Goal: Transaction & Acquisition: Book appointment/travel/reservation

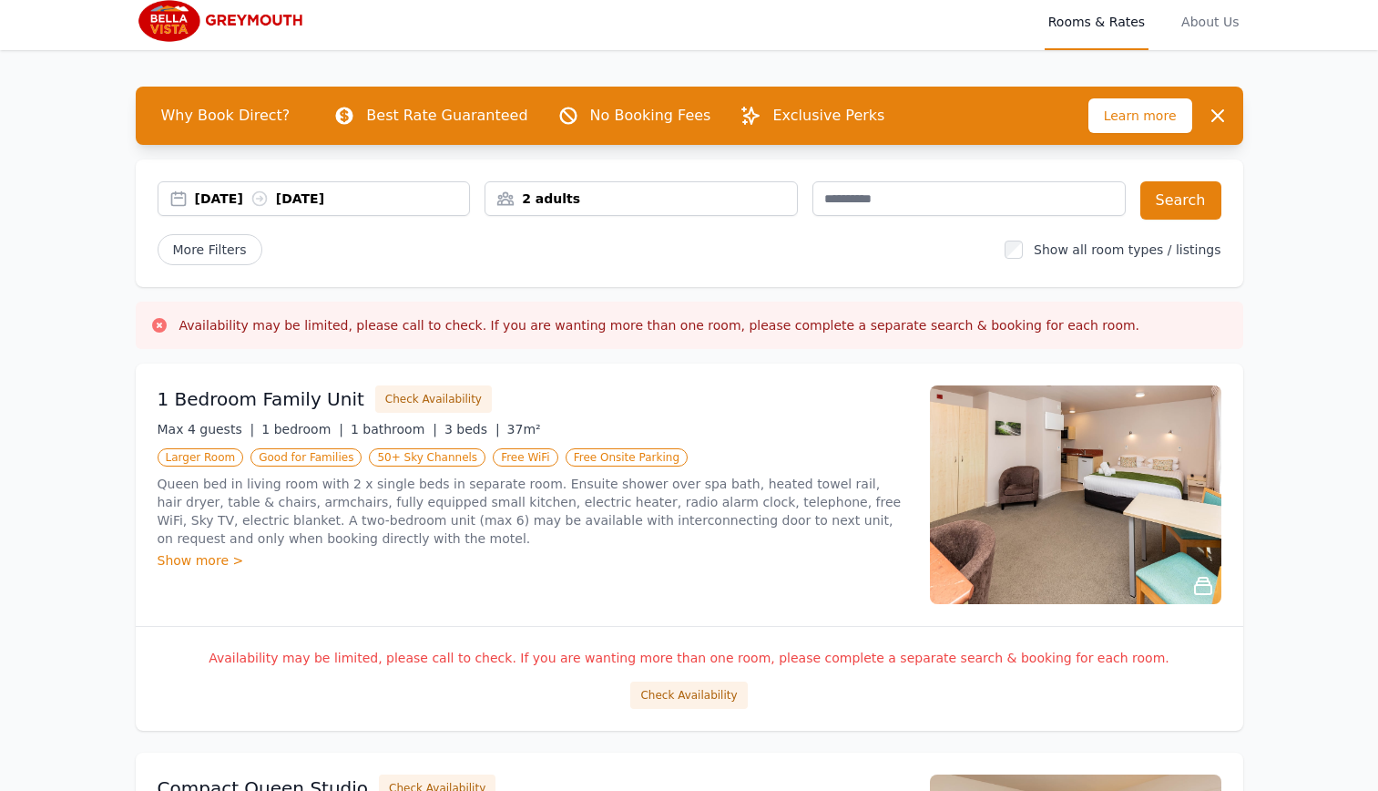
scroll to position [8, 0]
click at [195, 208] on div "[DATE] [DATE]" at bounding box center [332, 198] width 275 height 18
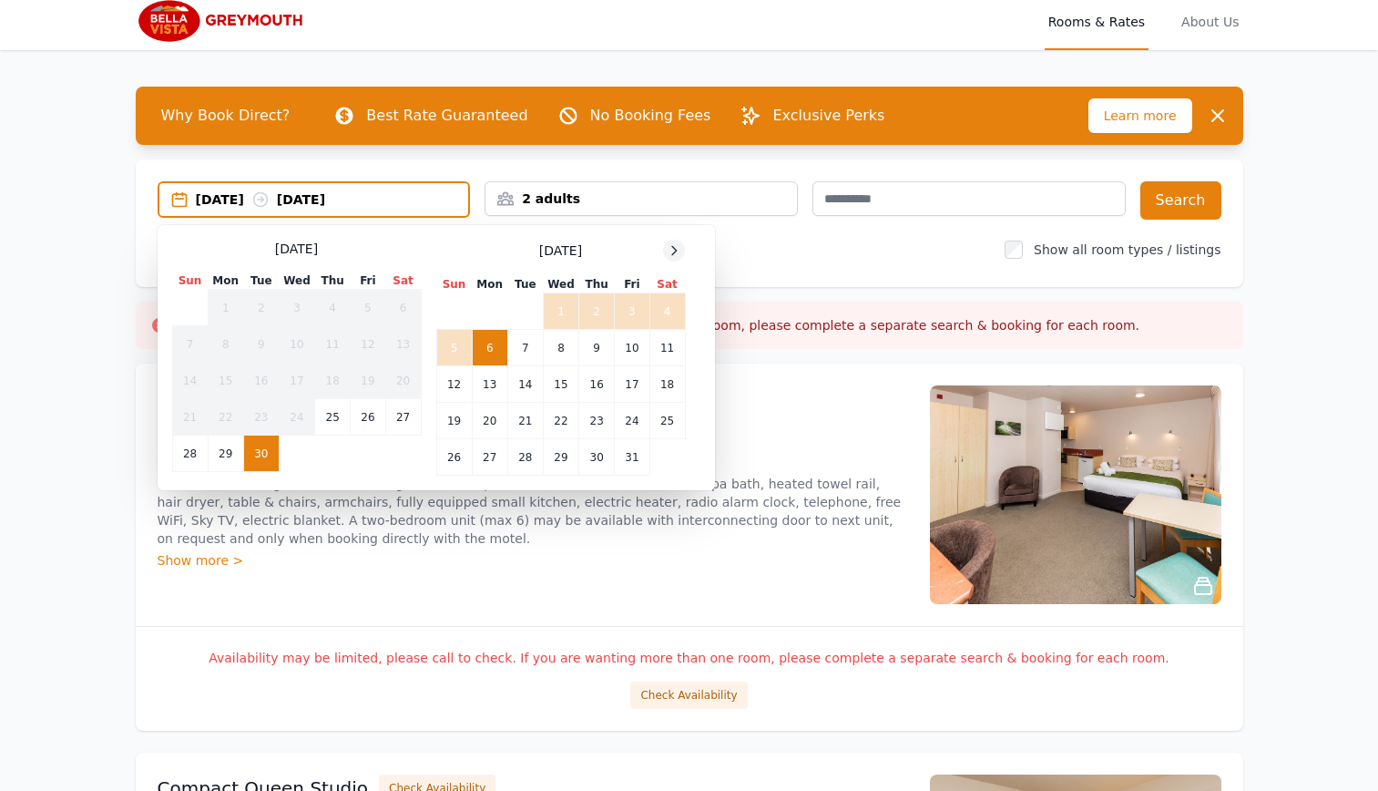
click at [667, 258] on icon at bounding box center [674, 250] width 15 height 15
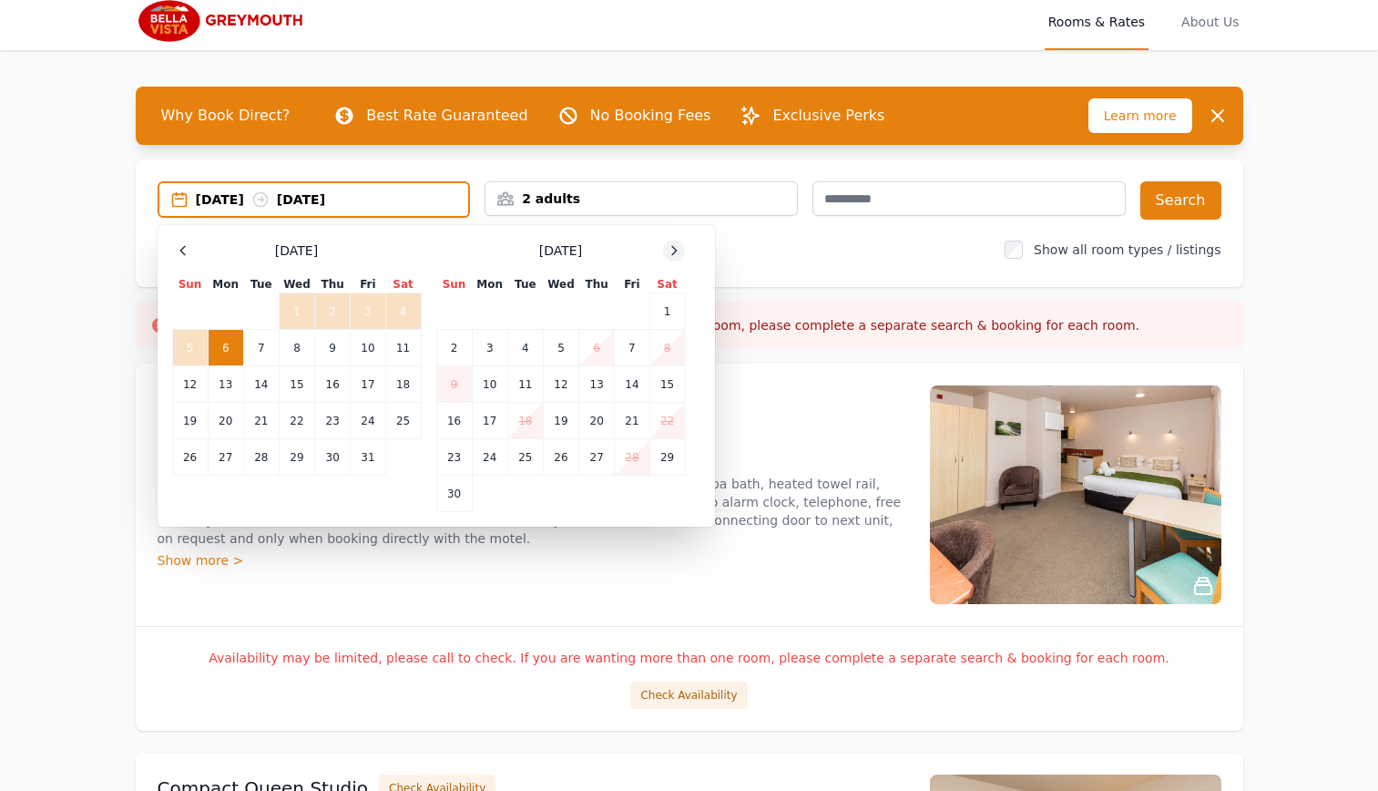
click at [667, 258] on icon at bounding box center [674, 250] width 15 height 15
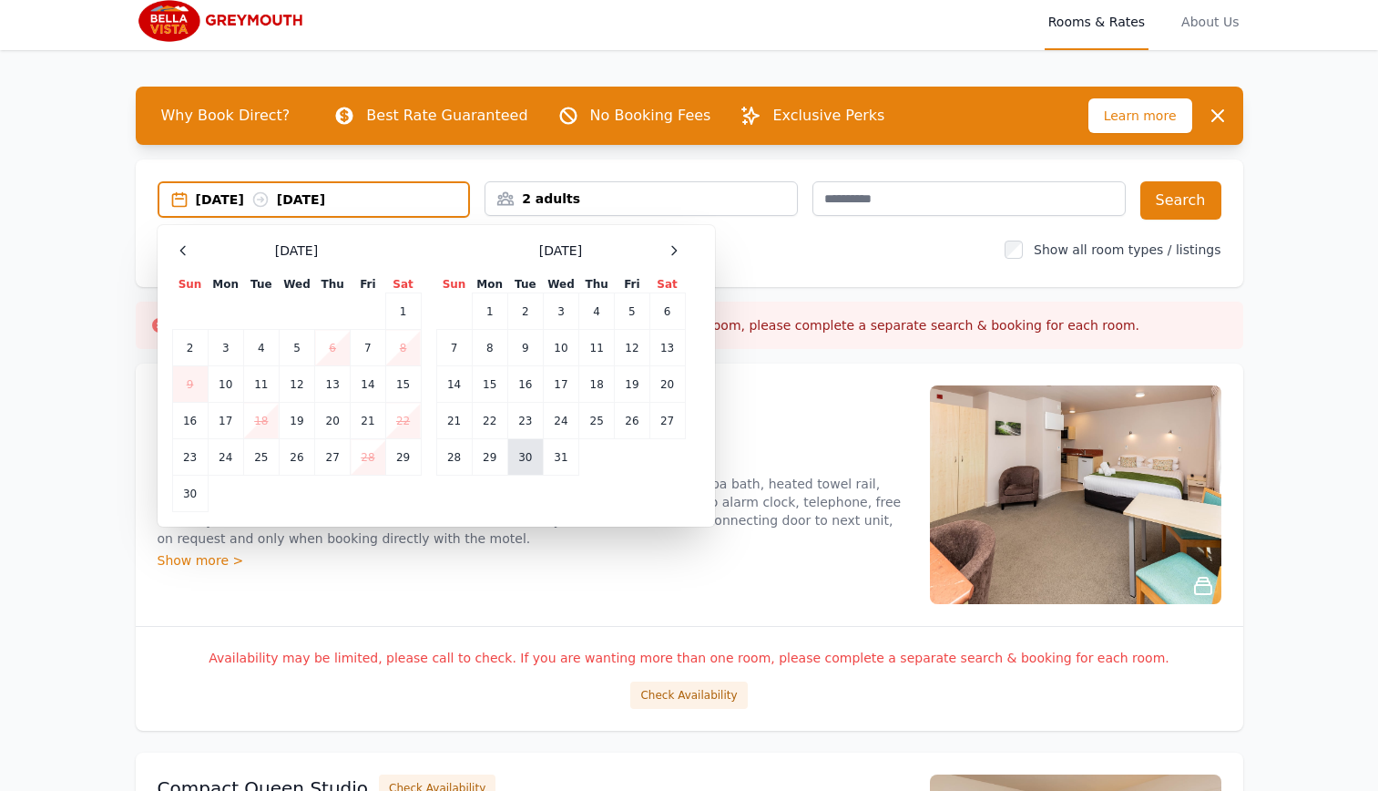
click at [507, 475] on td "30" at bounding box center [525, 457] width 36 height 36
click at [672, 254] on icon at bounding box center [674, 250] width 5 height 8
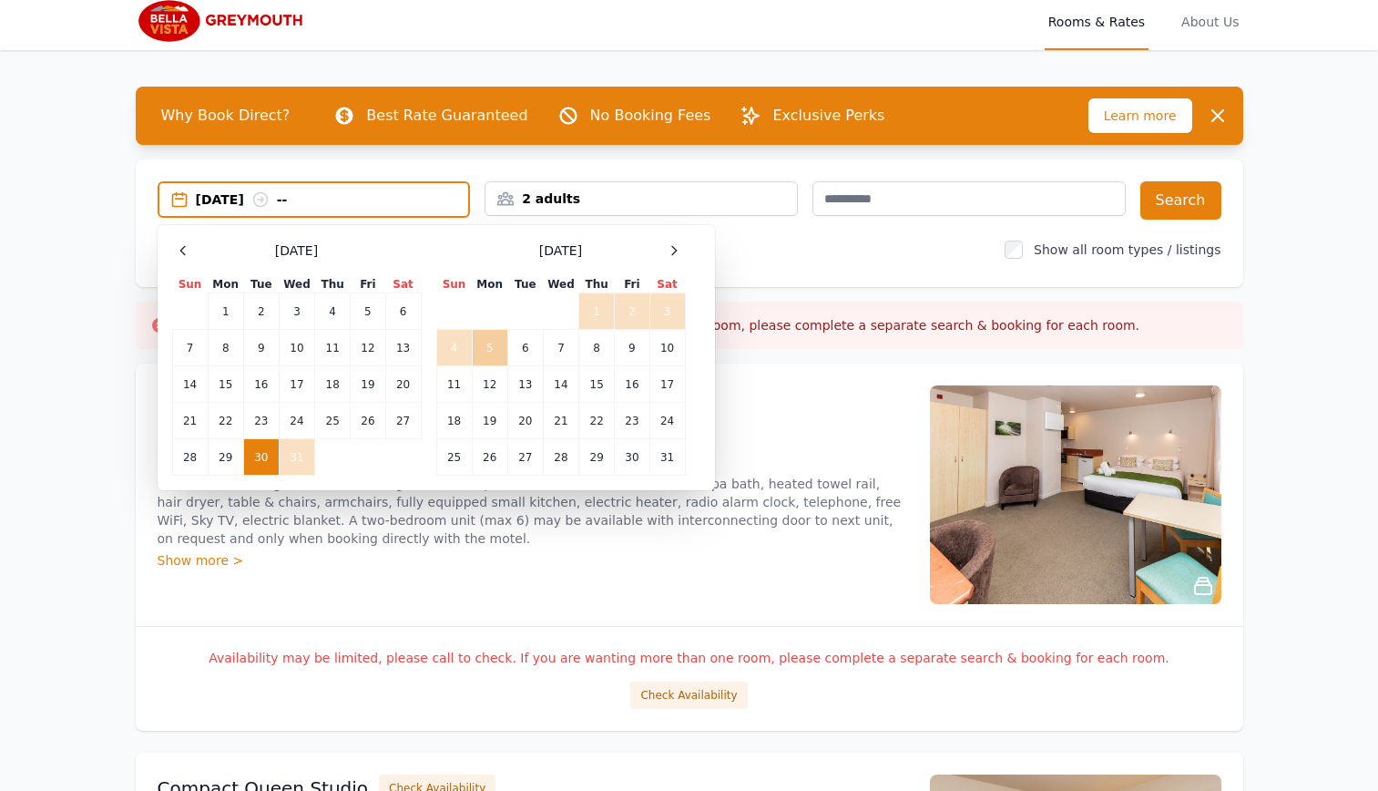
click at [472, 366] on td "5" at bounding box center [490, 348] width 36 height 36
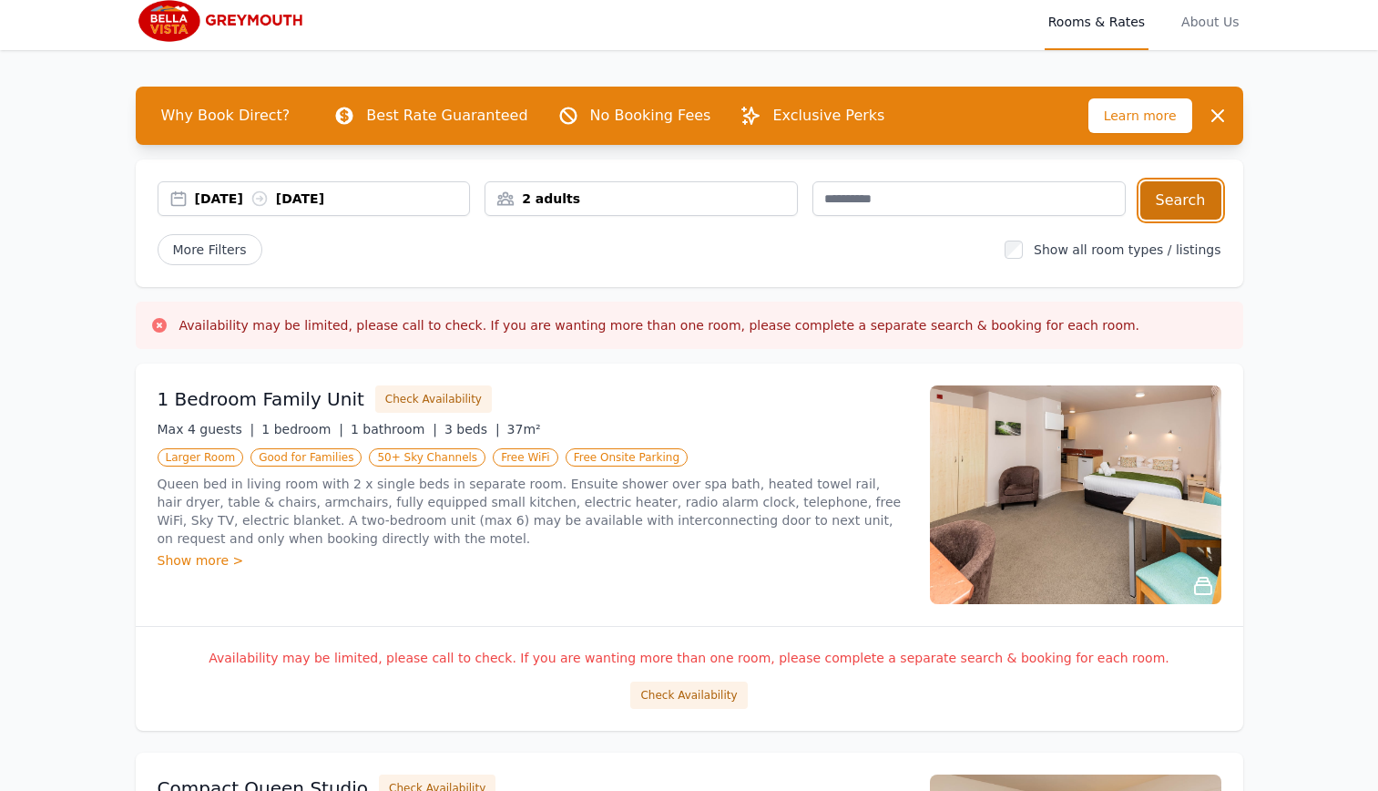
click at [1221, 220] on button "Search" at bounding box center [1180, 200] width 81 height 38
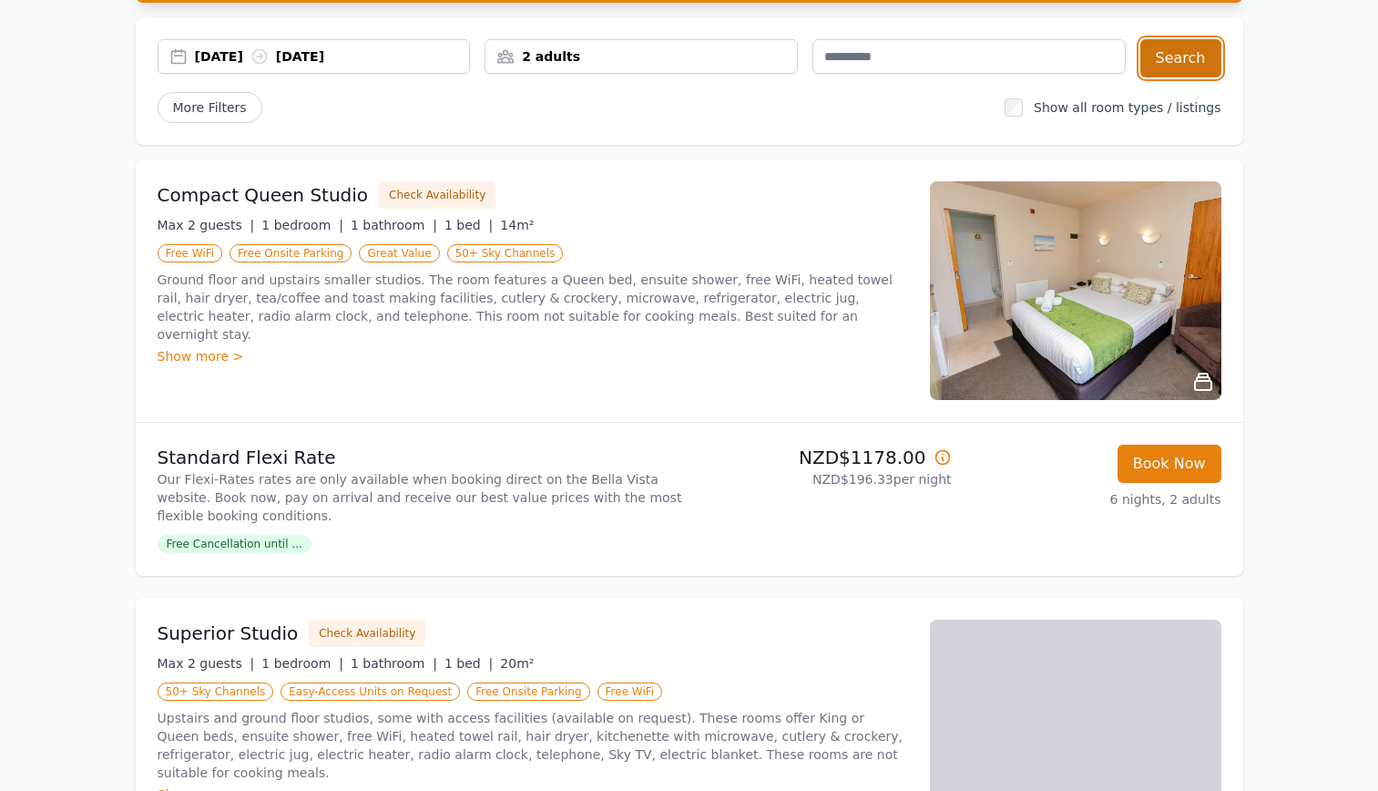
scroll to position [152, 0]
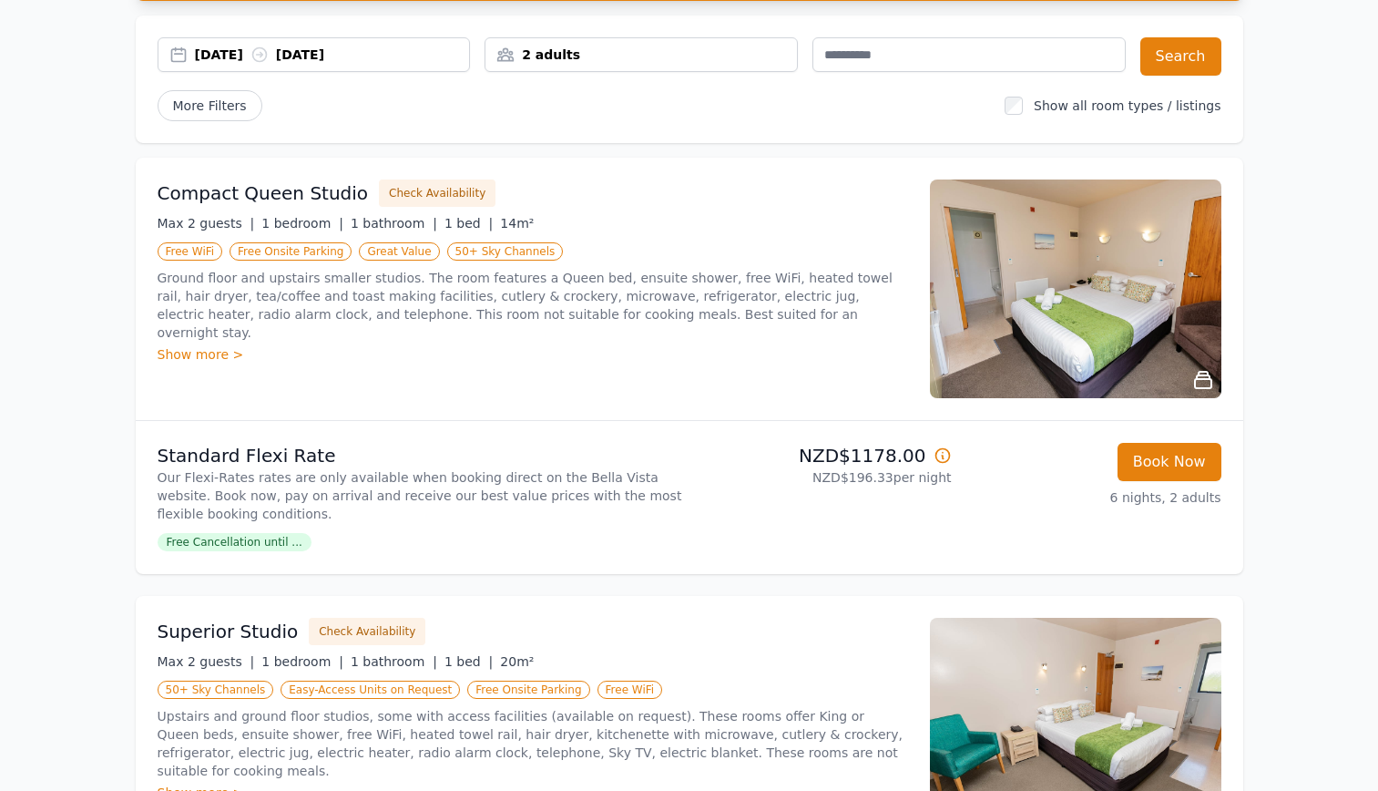
click at [158, 363] on div "Show more >" at bounding box center [533, 354] width 751 height 18
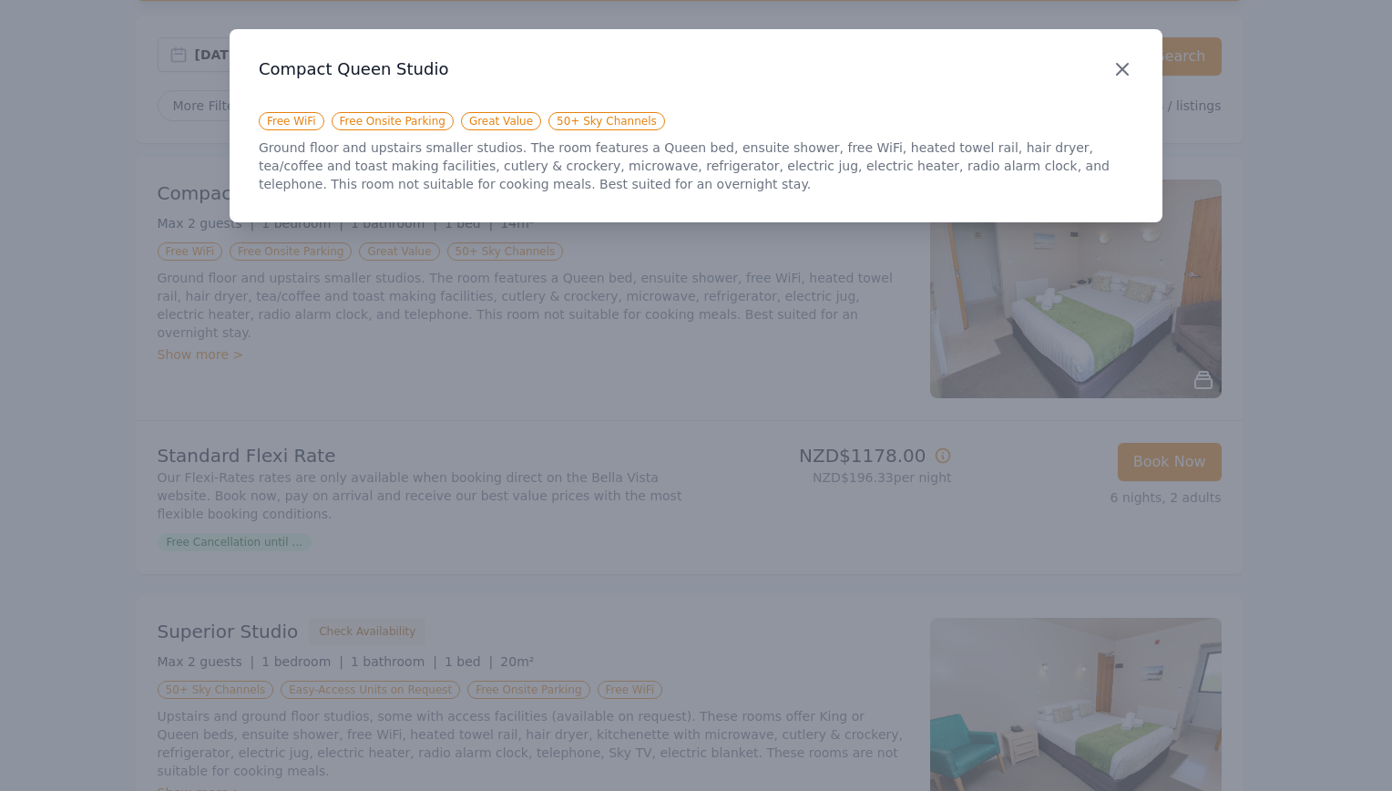
click at [1111, 74] on icon "button" at bounding box center [1122, 69] width 22 height 22
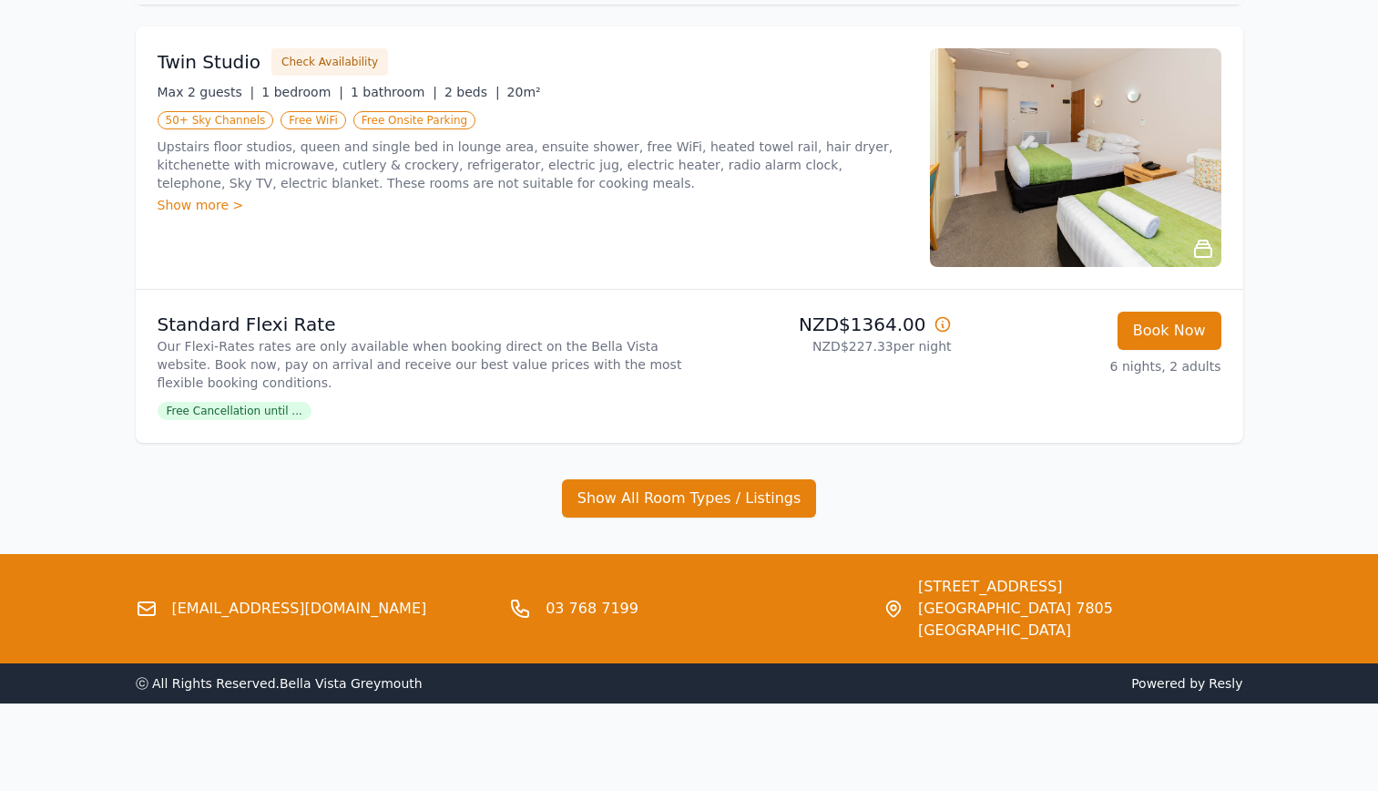
scroll to position [1861, 0]
click at [615, 196] on div "Show more >" at bounding box center [533, 205] width 751 height 18
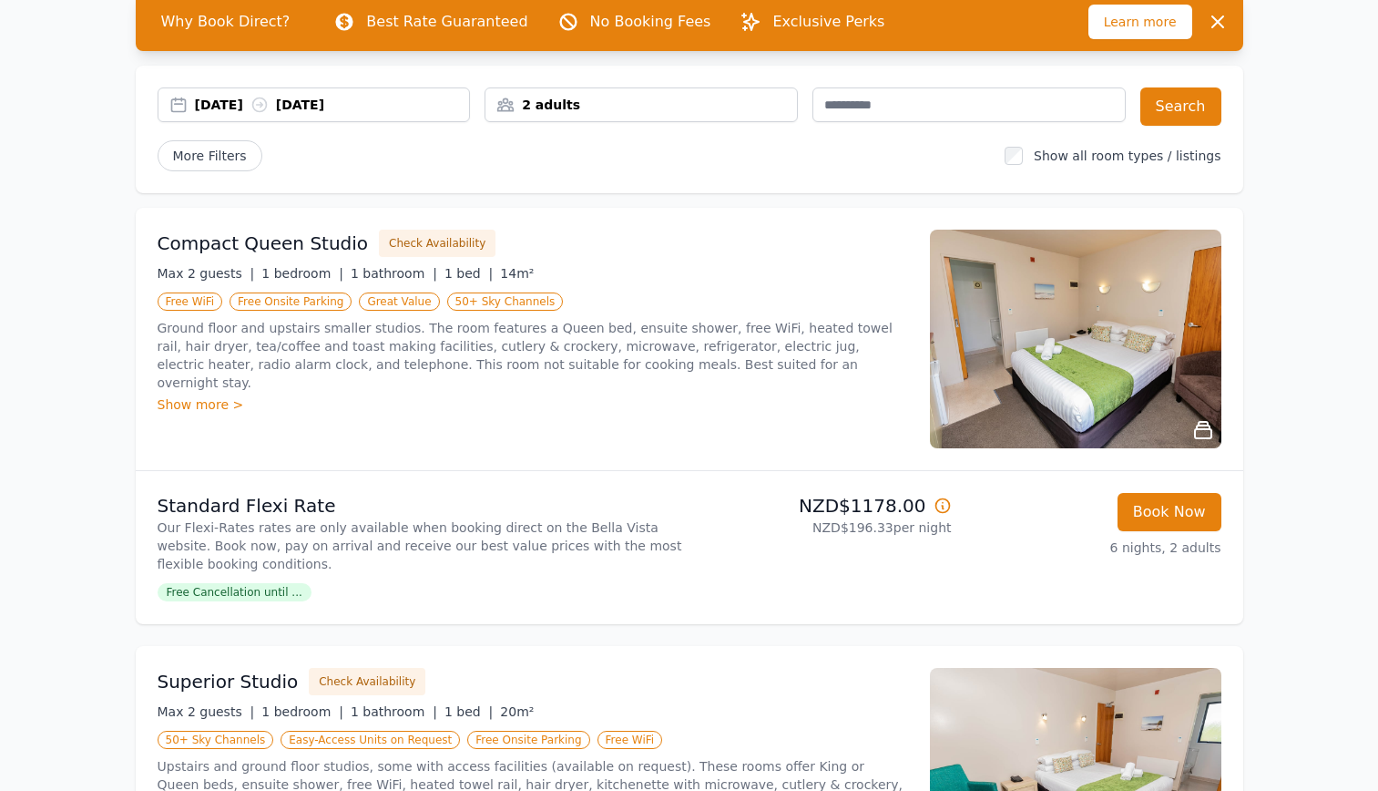
scroll to position [0, 0]
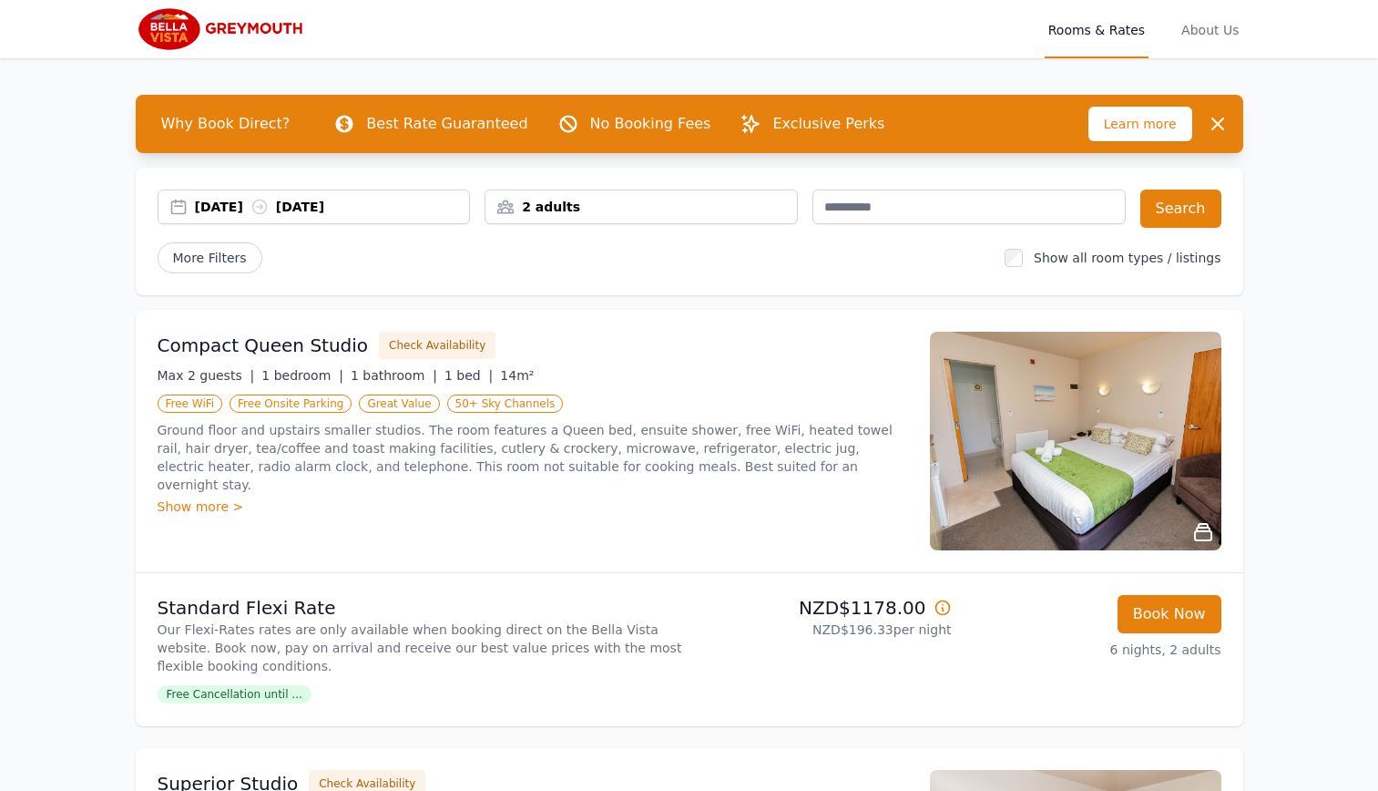
click at [309, 216] on div "[DATE] [DATE]" at bounding box center [332, 207] width 275 height 18
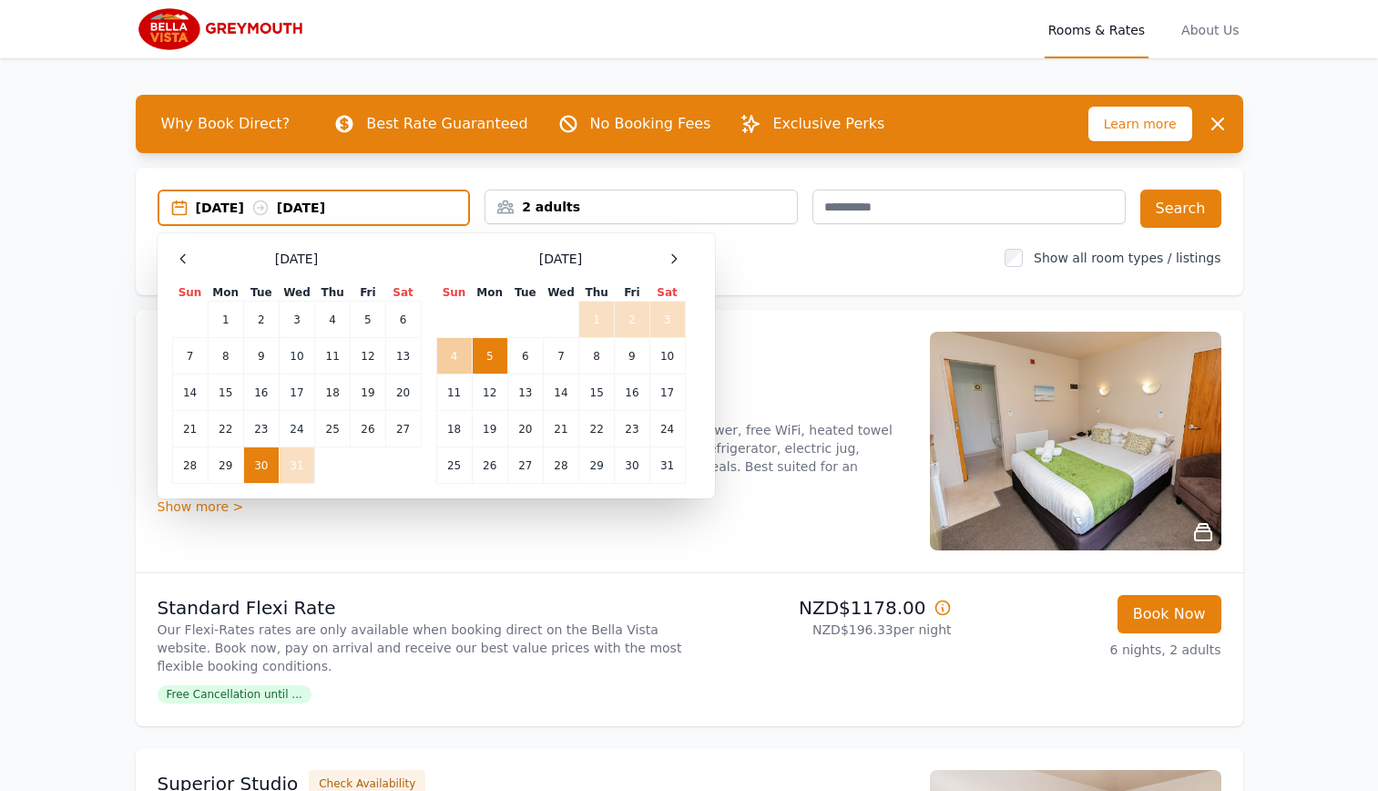
click at [436, 374] on td "4" at bounding box center [454, 356] width 36 height 36
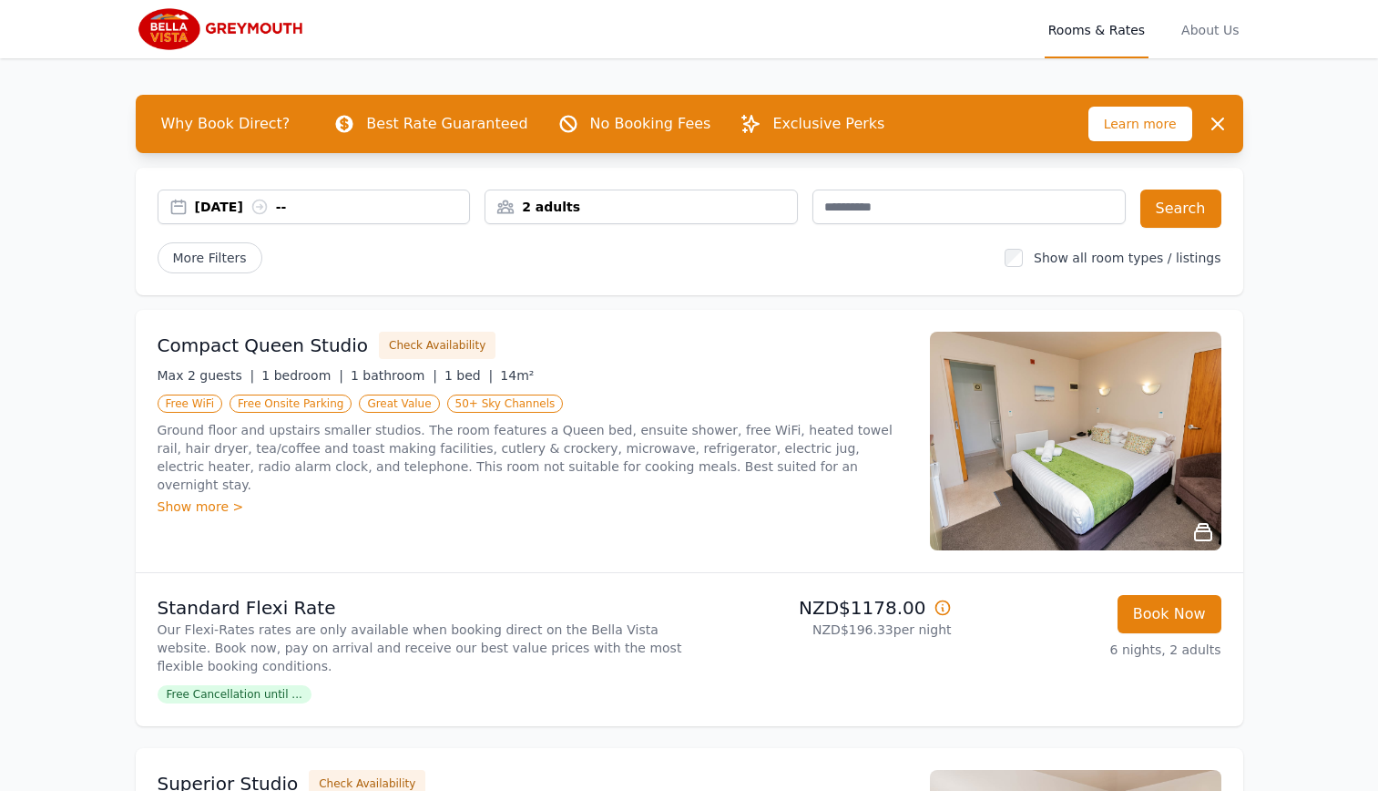
click at [698, 494] on p "Ground floor and upstairs smaller studios. The room features a Queen bed, ensui…" at bounding box center [533, 457] width 751 height 73
